Goal: Check status: Check status

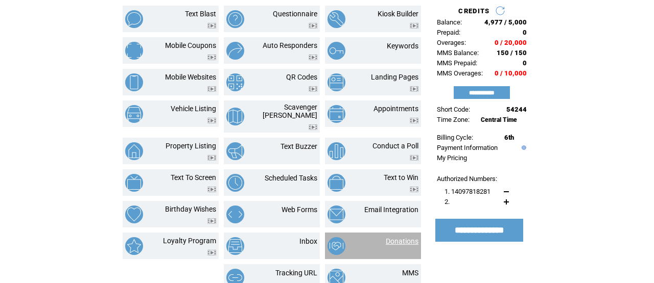
click at [403, 237] on link "Donations" at bounding box center [401, 241] width 33 height 8
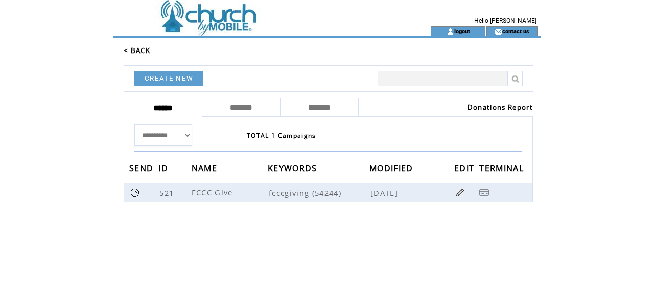
click at [473, 108] on link "Donations Report" at bounding box center [499, 107] width 65 height 9
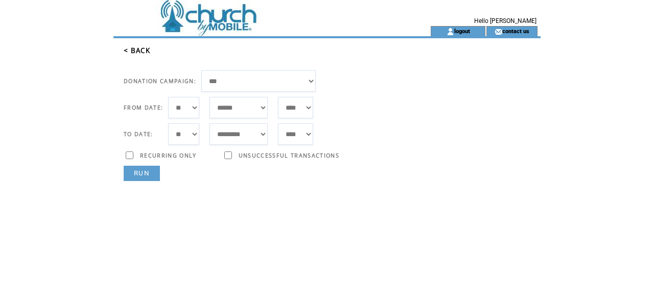
select select "**"
select select "***"
select select "*"
click at [146, 177] on link "RUN" at bounding box center [142, 173] width 36 height 15
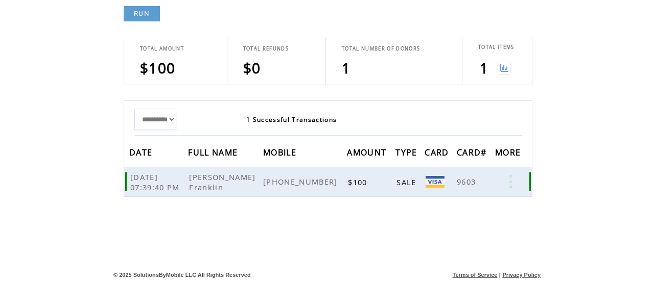
scroll to position [160, 0]
click at [504, 71] on img at bounding box center [503, 68] width 13 height 13
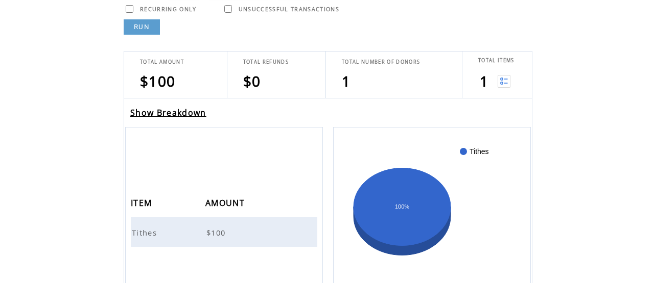
scroll to position [152, 0]
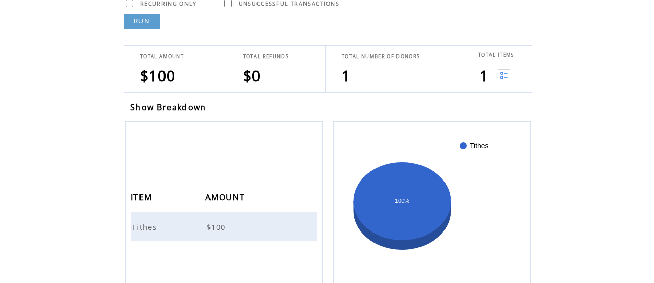
click at [198, 111] on link "Show Breakdown" at bounding box center [168, 107] width 76 height 11
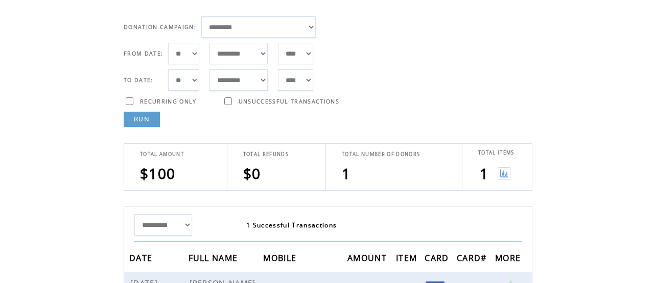
scroll to position [52, 0]
